Goal: Find specific page/section: Find specific page/section

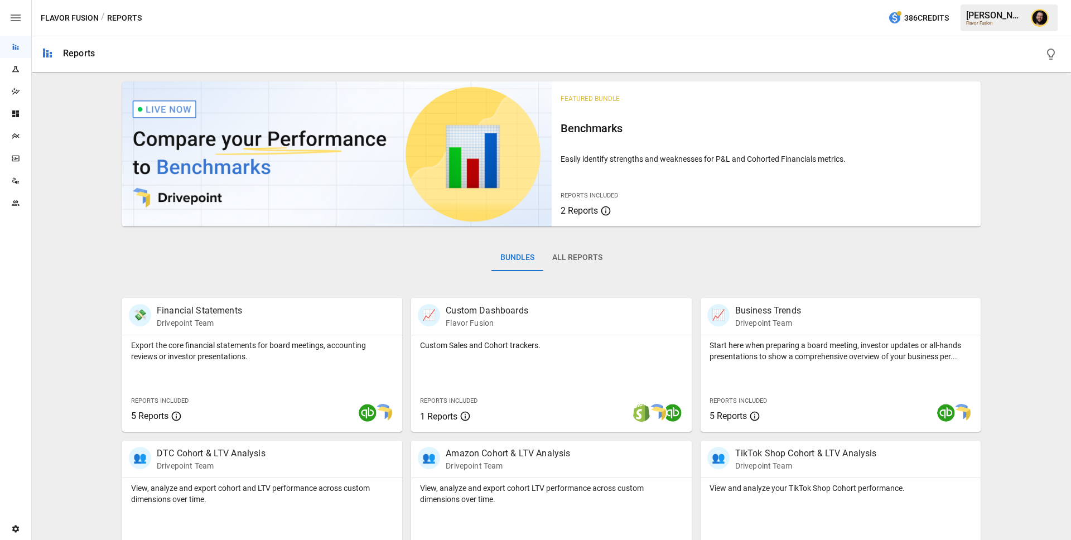
drag, startPoint x: 83, startPoint y: 210, endPoint x: 703, endPoint y: 1, distance: 655.2
click at [0, 0] on main "Reports Experiments Dazzler Studio Dashboards Plans SmartModel ™ Data Sources T…" at bounding box center [535, 270] width 1071 height 540
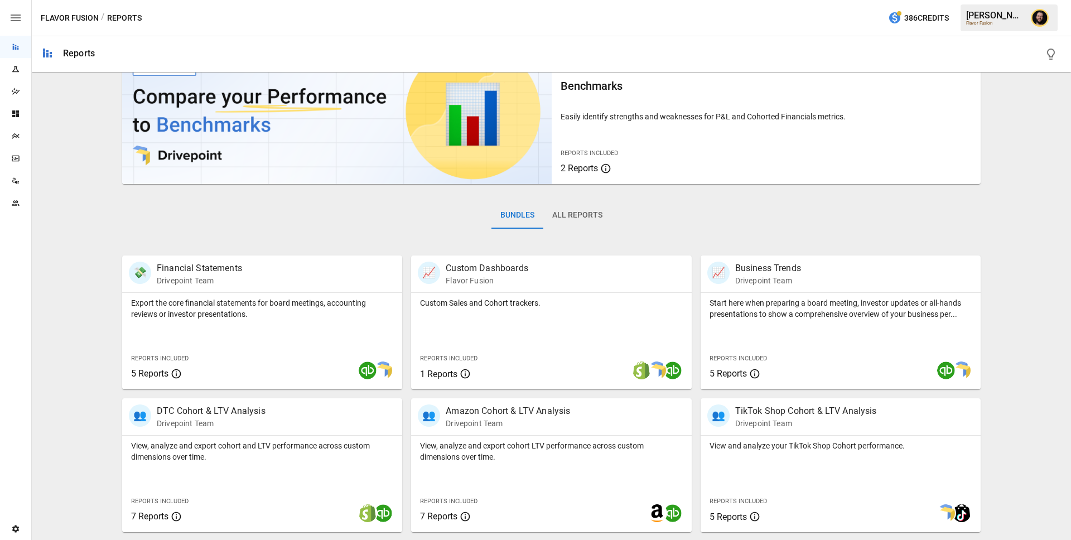
click at [16, 144] on div "Plans" at bounding box center [15, 136] width 31 height 22
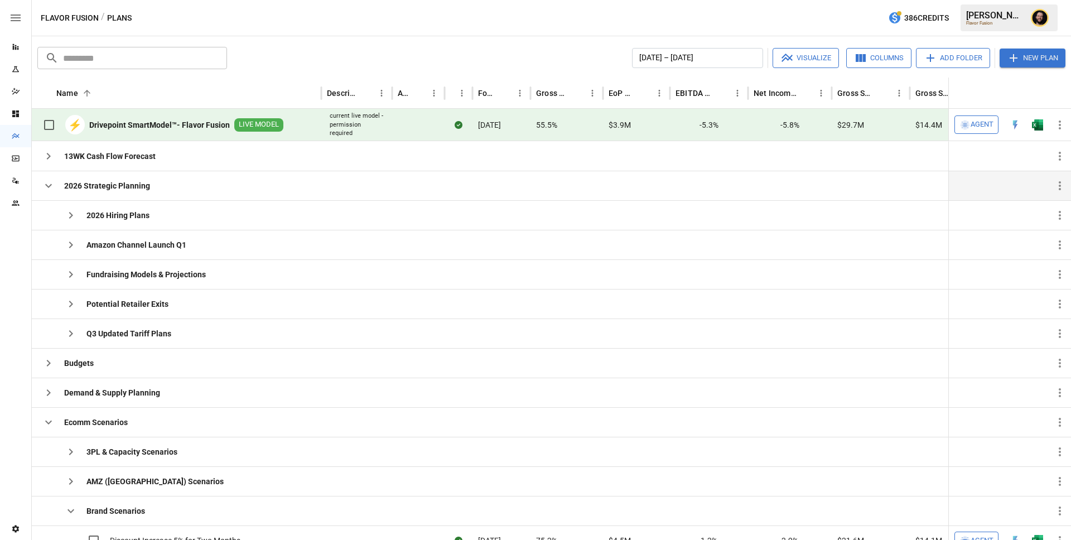
click at [50, 190] on icon "button" at bounding box center [48, 185] width 13 height 13
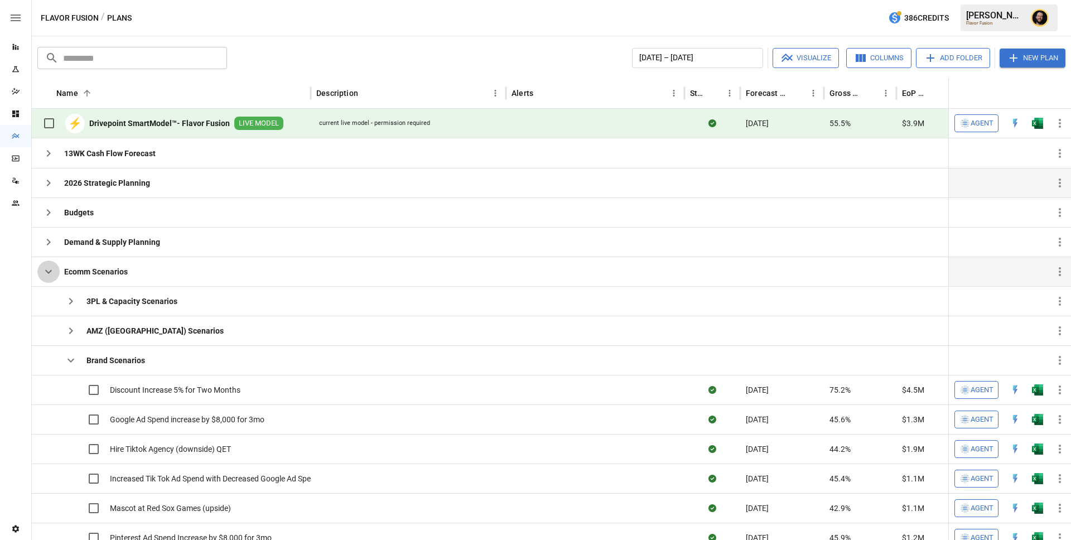
click at [47, 272] on icon "button" at bounding box center [48, 272] width 7 height 4
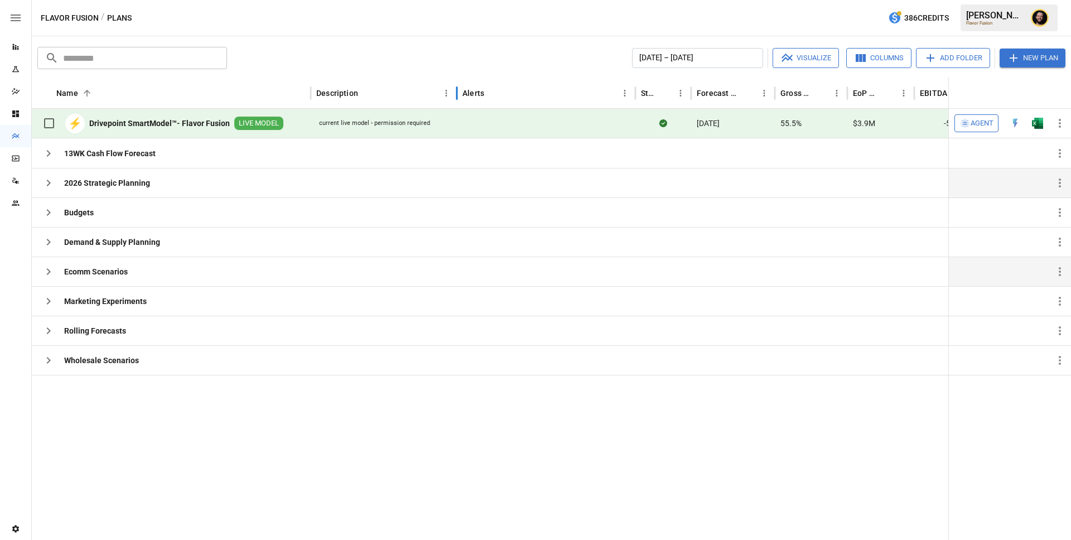
drag, startPoint x: 507, startPoint y: 90, endPoint x: 458, endPoint y: 92, distance: 49.1
click at [458, 92] on div at bounding box center [457, 93] width 6 height 31
drag, startPoint x: 518, startPoint y: 95, endPoint x: 530, endPoint y: 95, distance: 11.7
click at [530, 95] on div at bounding box center [532, 93] width 6 height 31
click at [16, 49] on icon "Reports" at bounding box center [16, 47] width 6 height 6
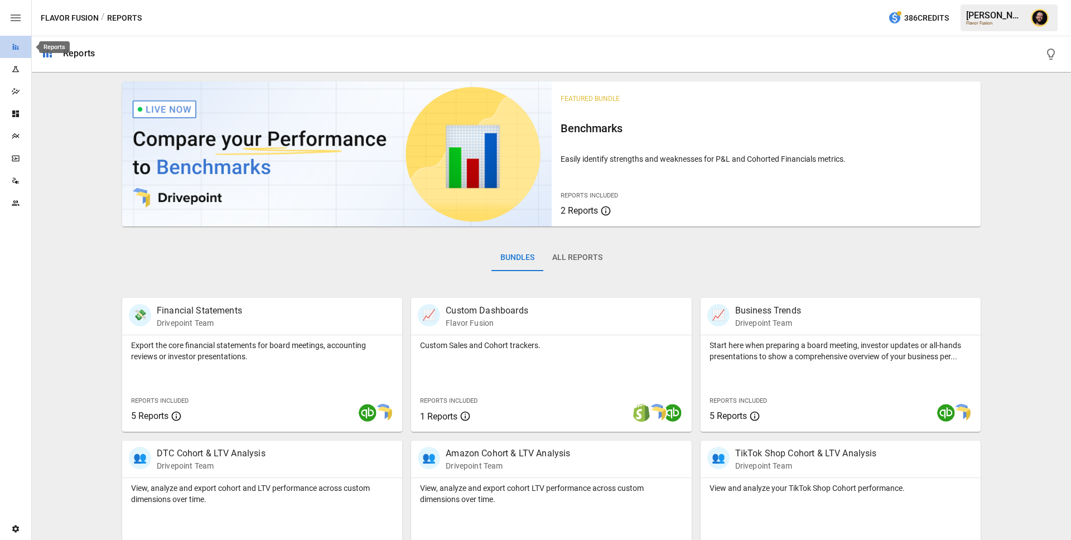
click at [20, 49] on icon "Reports" at bounding box center [15, 46] width 9 height 9
